Goal: Transaction & Acquisition: Purchase product/service

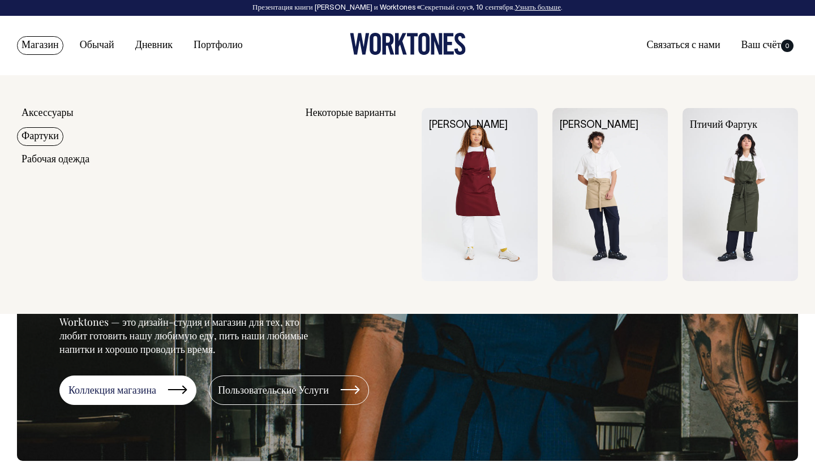
click at [50, 141] on ya-tr-span "Фартуки" at bounding box center [40, 137] width 37 height 10
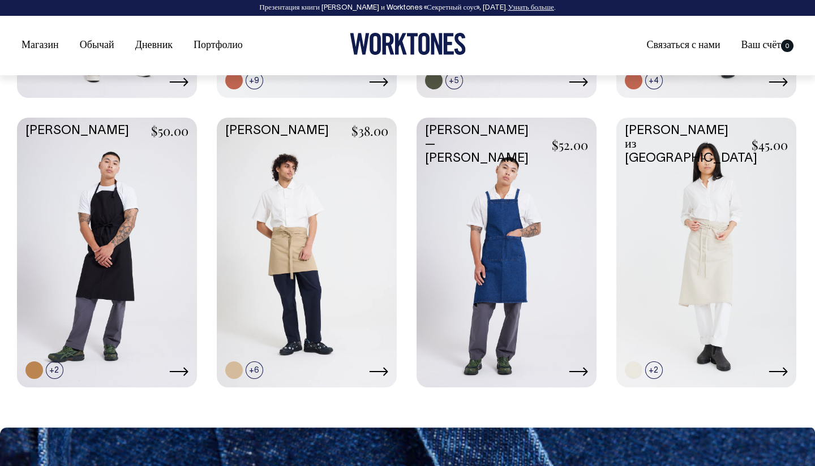
scroll to position [766, 0]
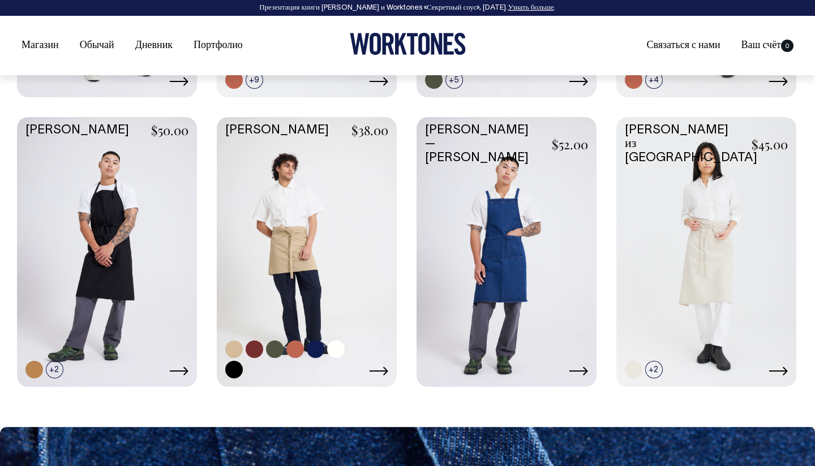
click at [298, 350] on link at bounding box center [295, 350] width 18 height 18
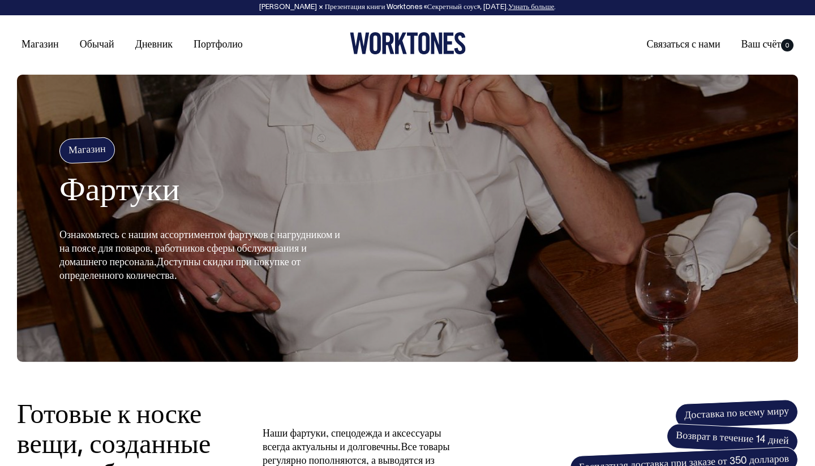
scroll to position [0, 0]
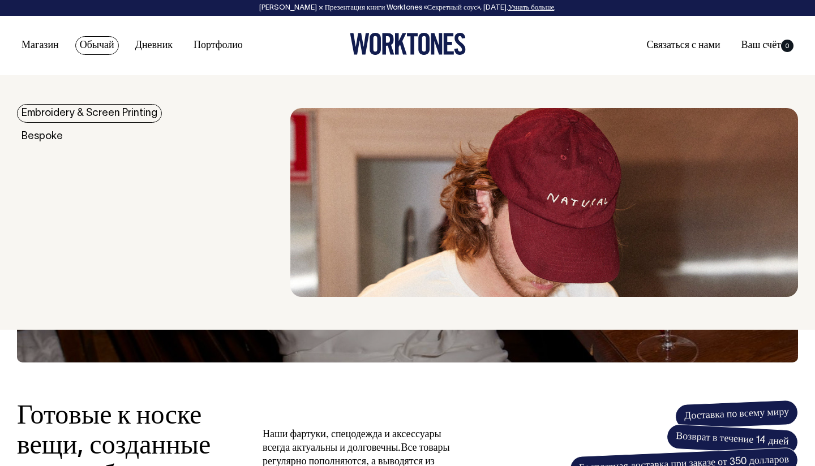
click at [104, 44] on ya-tr-span "Обычай" at bounding box center [97, 46] width 35 height 10
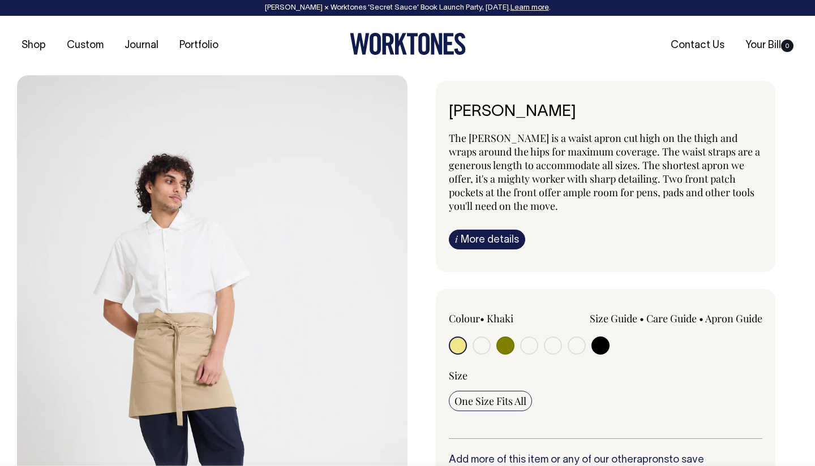
radio input "true"
select select "Rust"
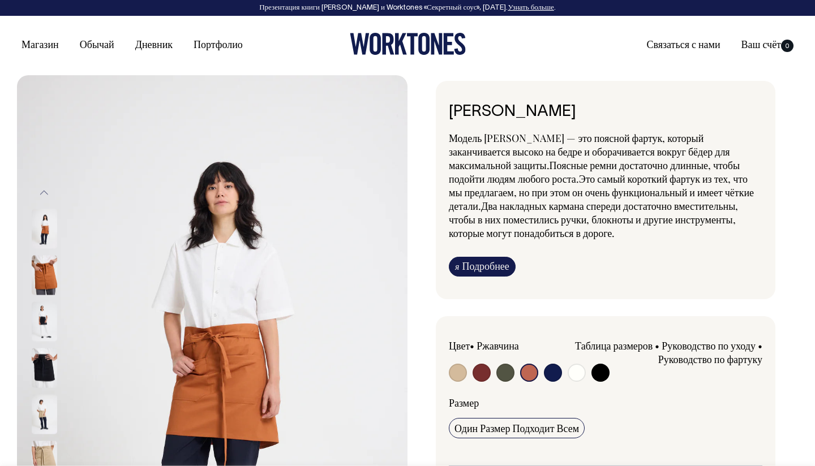
click at [46, 192] on button "Предыдущая страница" at bounding box center [44, 193] width 17 height 25
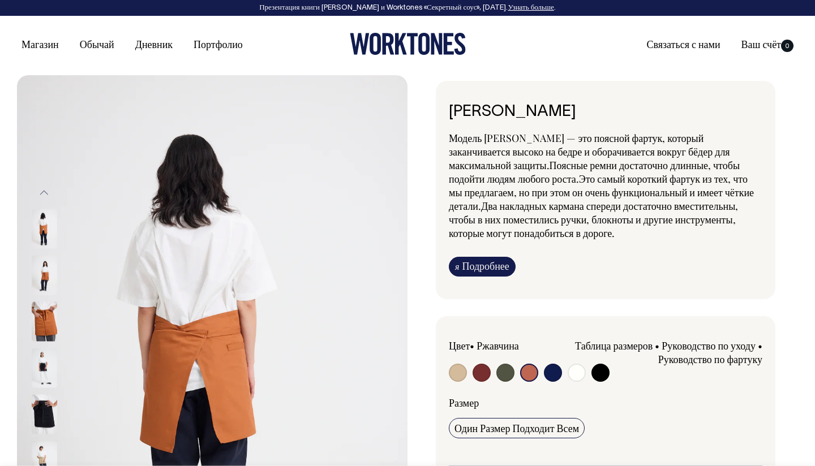
click at [45, 236] on img at bounding box center [44, 229] width 25 height 40
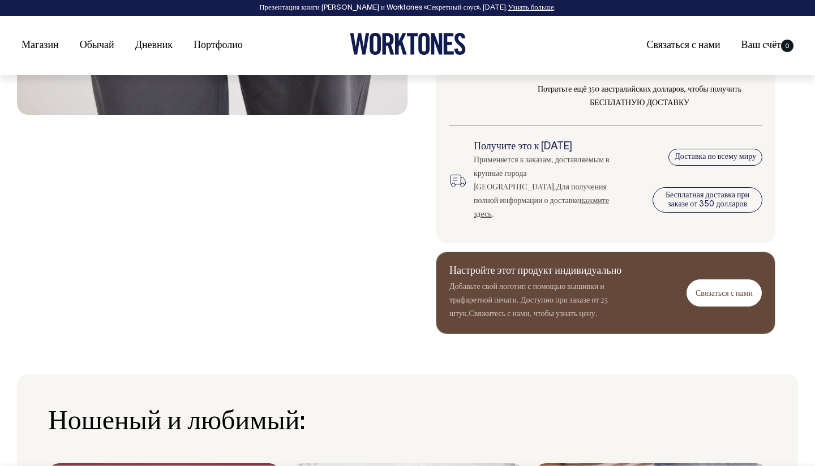
scroll to position [550, 0]
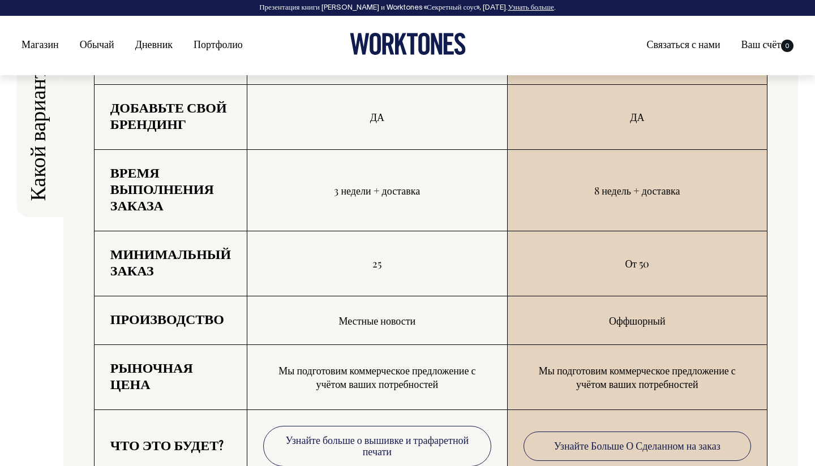
scroll to position [1950, 0]
